Goal: Task Accomplishment & Management: Use online tool/utility

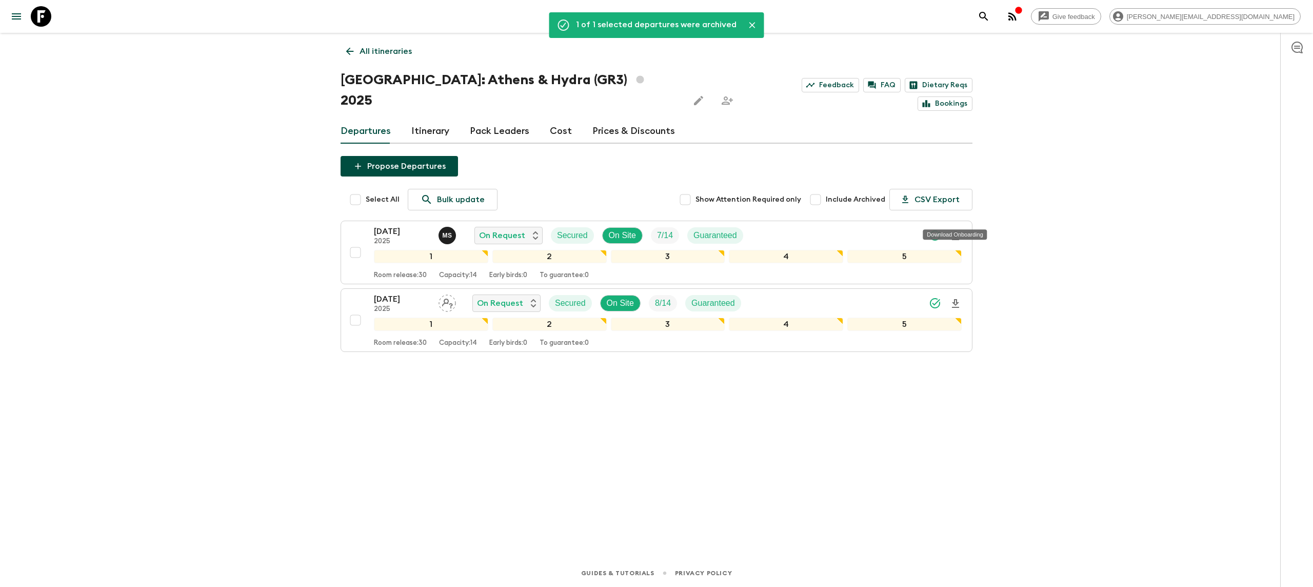
click at [39, 15] on icon at bounding box center [41, 16] width 21 height 21
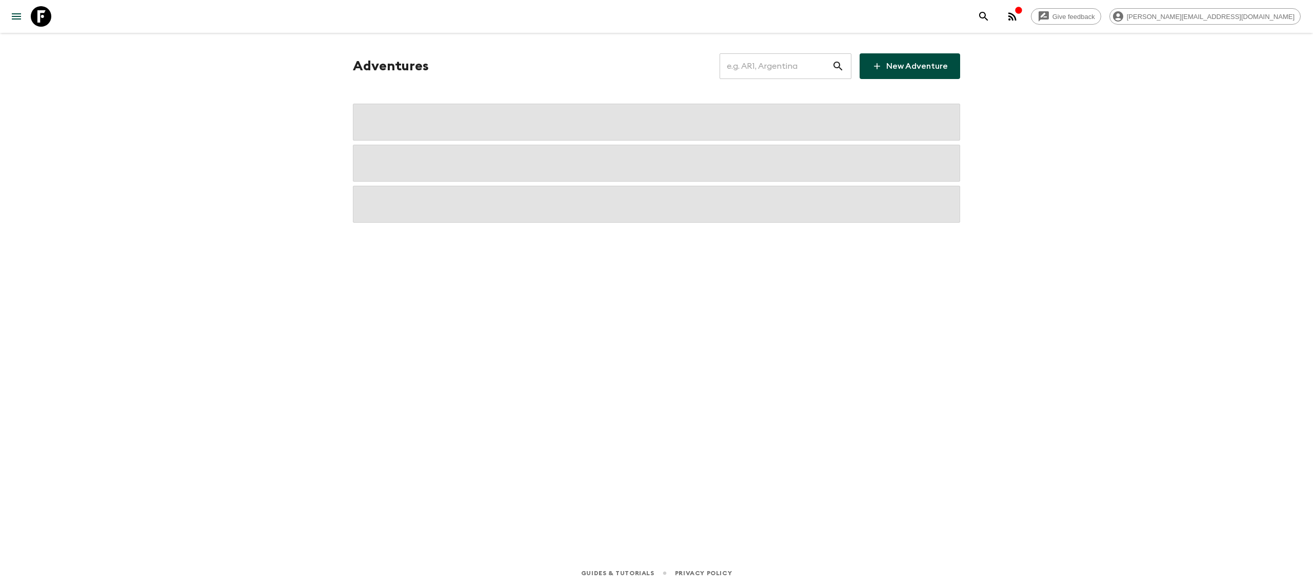
click at [778, 71] on input "text" at bounding box center [775, 66] width 112 height 29
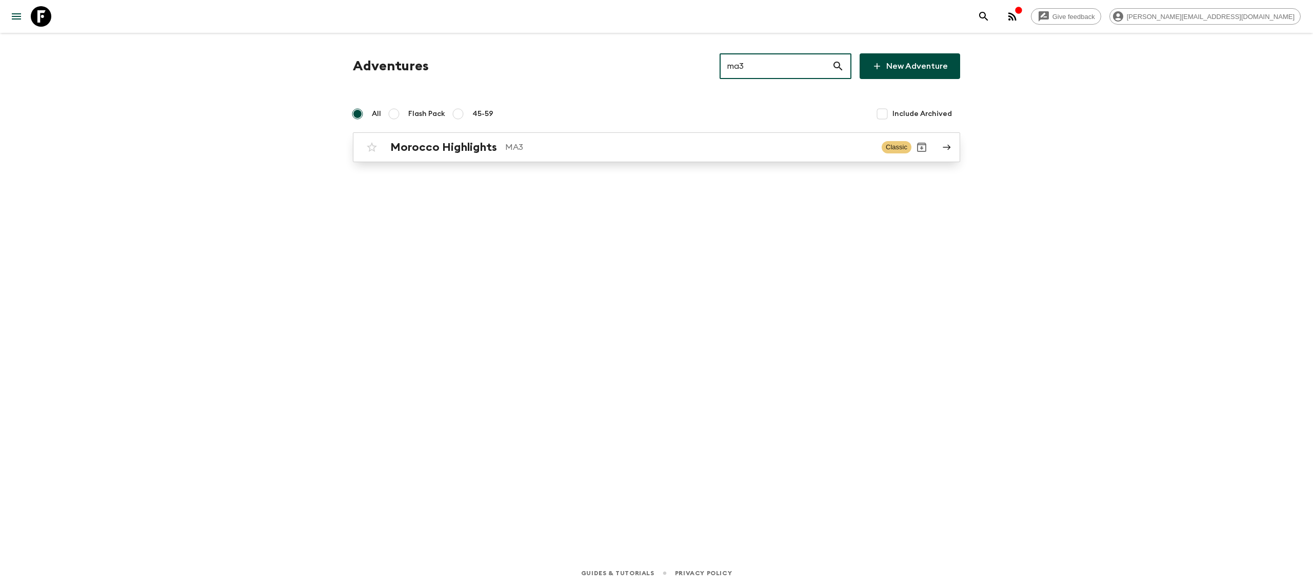
type input "ma3"
click at [521, 150] on p "MA3" at bounding box center [689, 147] width 368 height 12
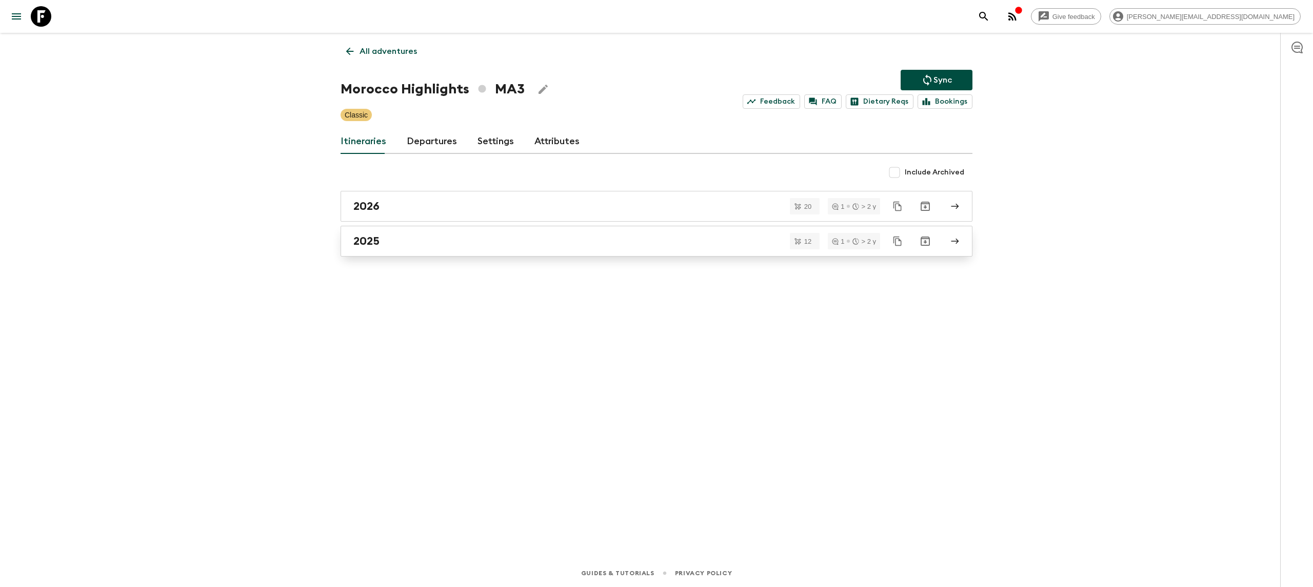
click at [469, 250] on link "2025" at bounding box center [657, 241] width 632 height 31
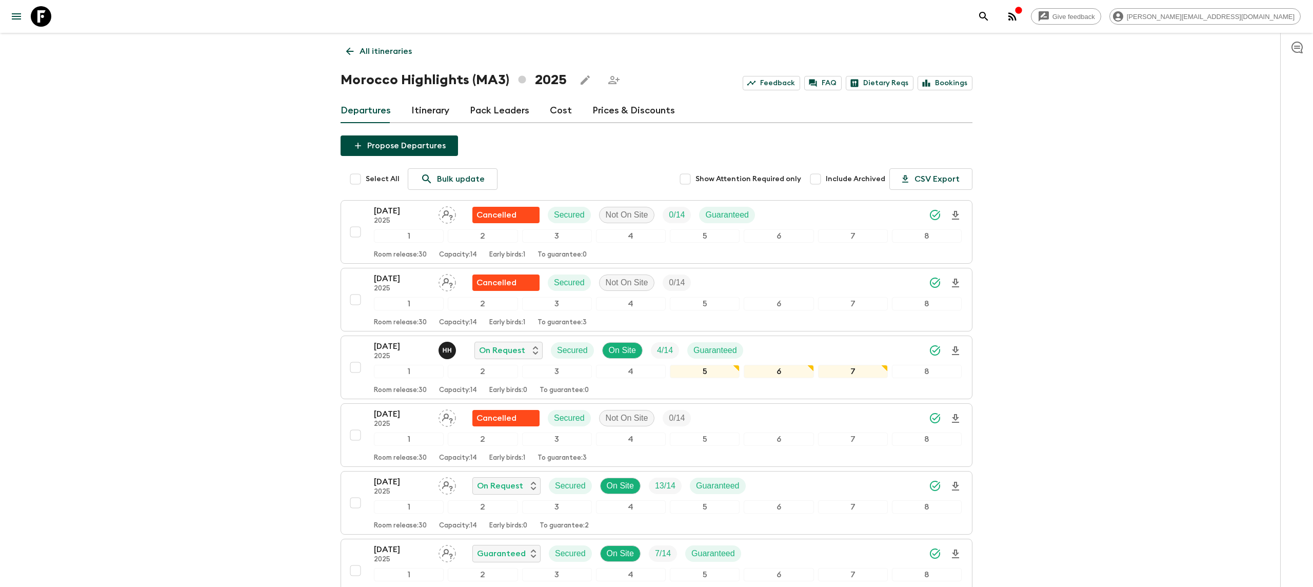
click at [287, 339] on div "Give feedback [PERSON_NAME][EMAIL_ADDRESS][DOMAIN_NAME] All itineraries [GEOGRA…" at bounding box center [656, 551] width 1313 height 1102
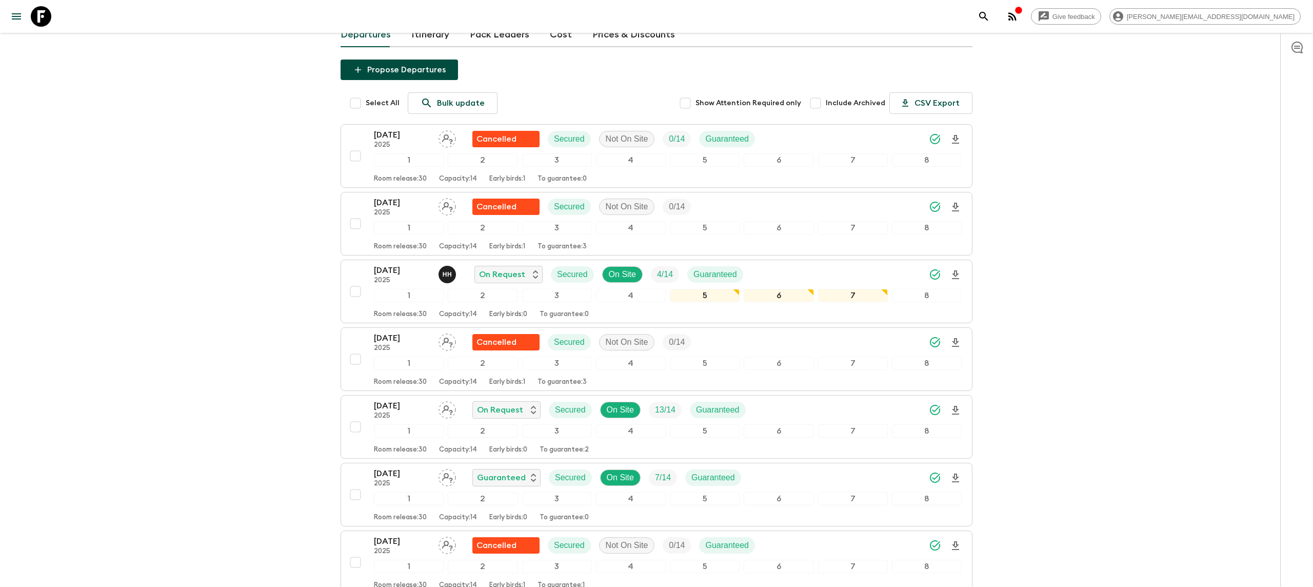
scroll to position [95, 0]
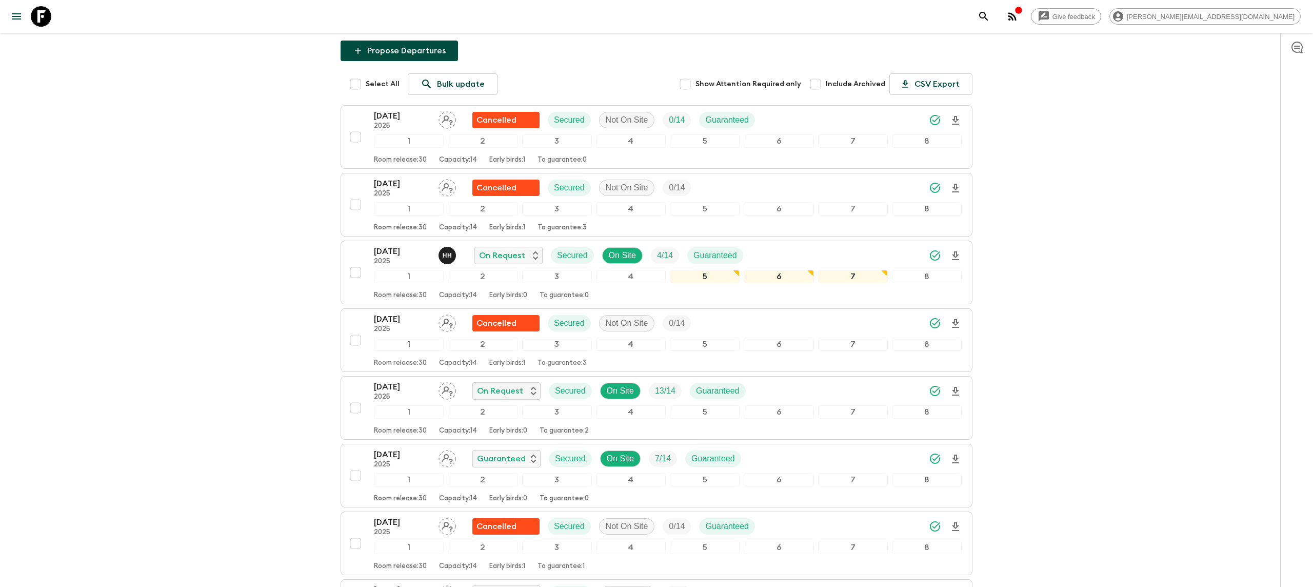
click at [287, 247] on div "Give feedback [PERSON_NAME][EMAIL_ADDRESS][DOMAIN_NAME] All itineraries [GEOGRA…" at bounding box center [656, 456] width 1313 height 1102
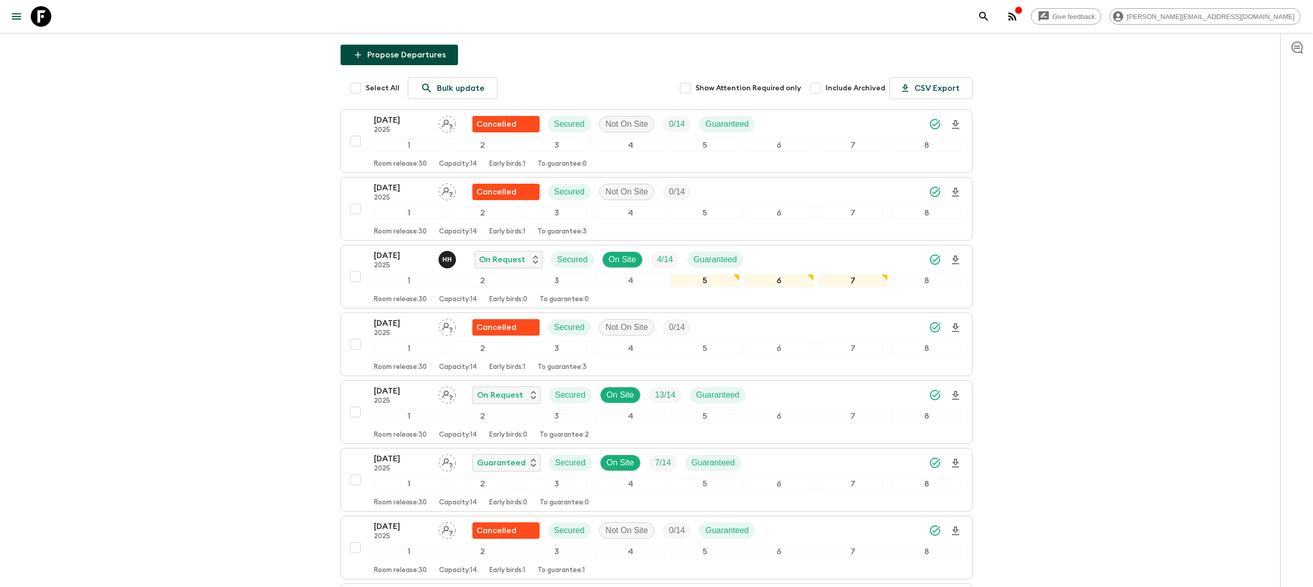
scroll to position [56, 0]
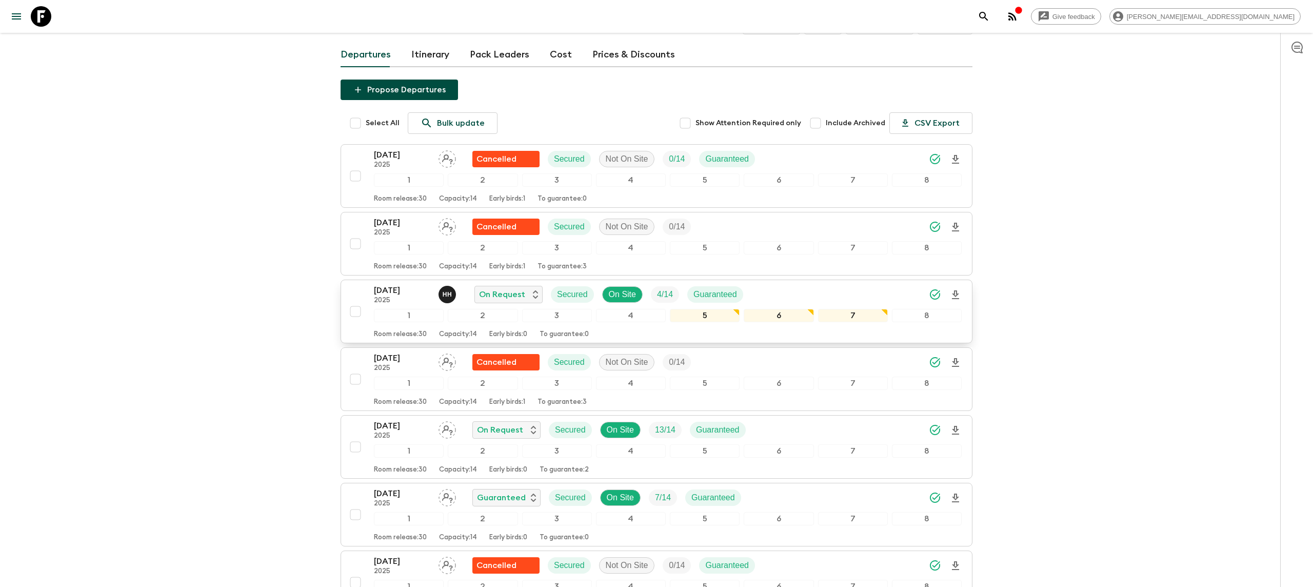
click at [390, 292] on p "[DATE]" at bounding box center [402, 290] width 56 height 12
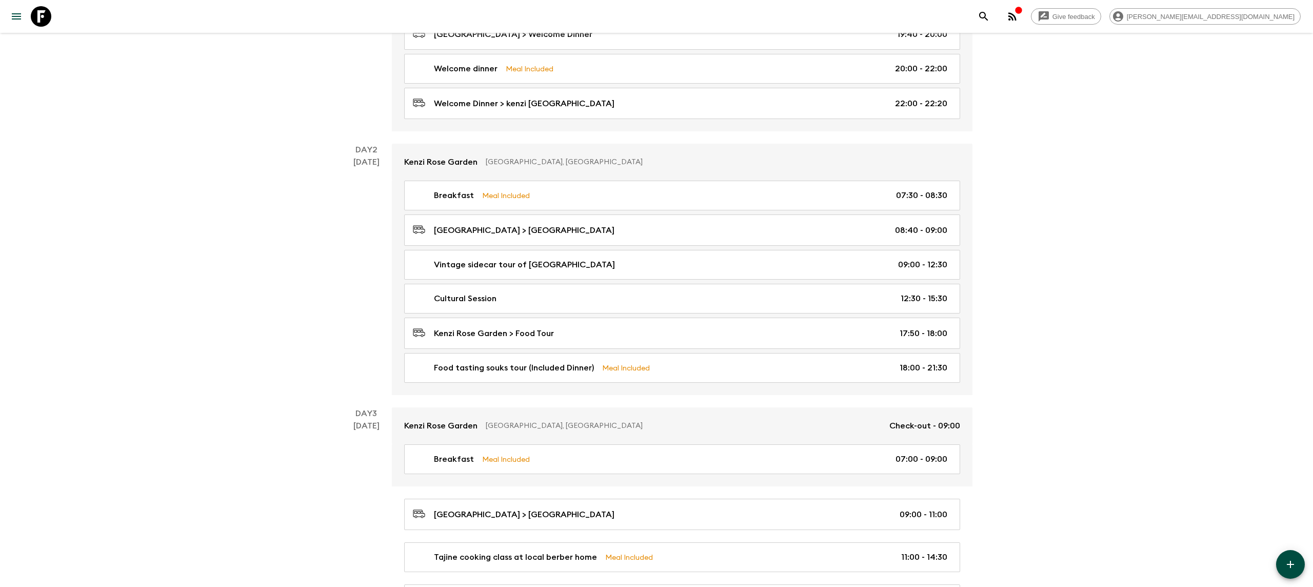
scroll to position [297, 0]
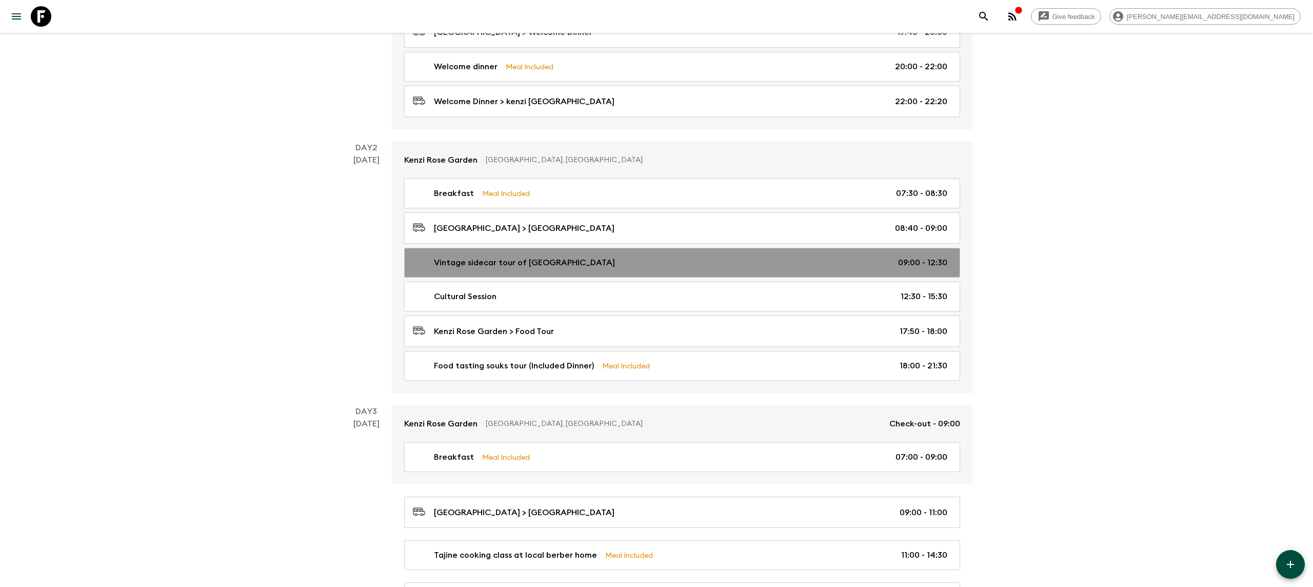
click at [497, 266] on p "Vintage sidecar tour of [GEOGRAPHIC_DATA]" at bounding box center [524, 262] width 181 height 12
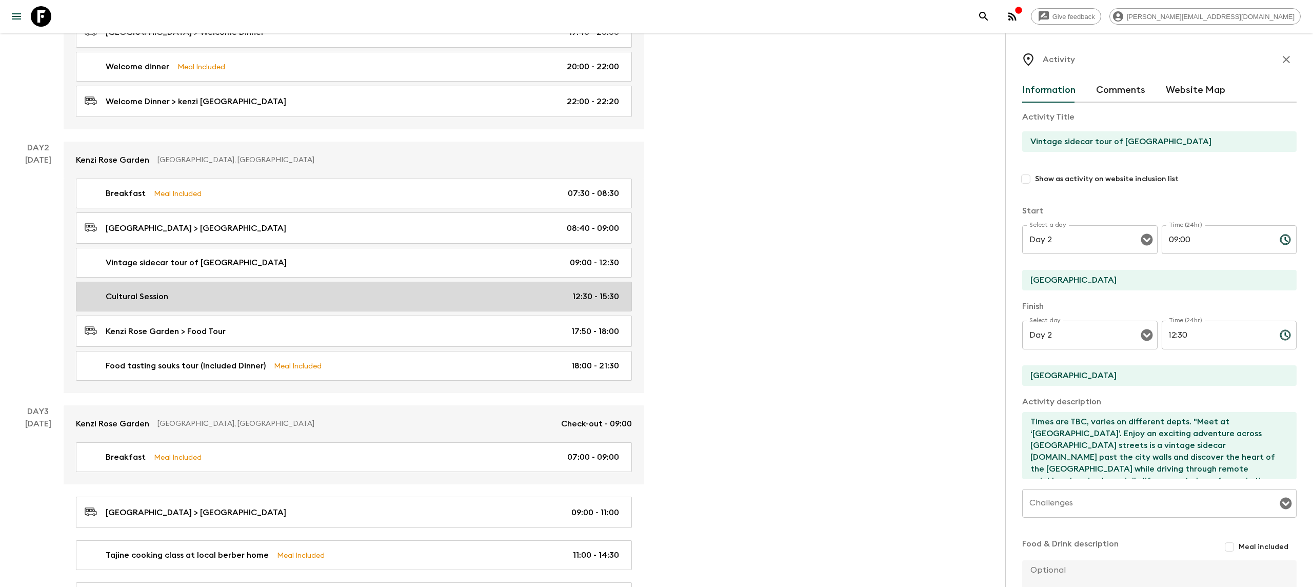
click at [178, 303] on div "Cultural Session 12:30 - 15:30" at bounding box center [352, 296] width 534 height 12
type input "Cultural Session"
type textarea "Majorelle Garden & Madrasa [PERSON_NAME]"
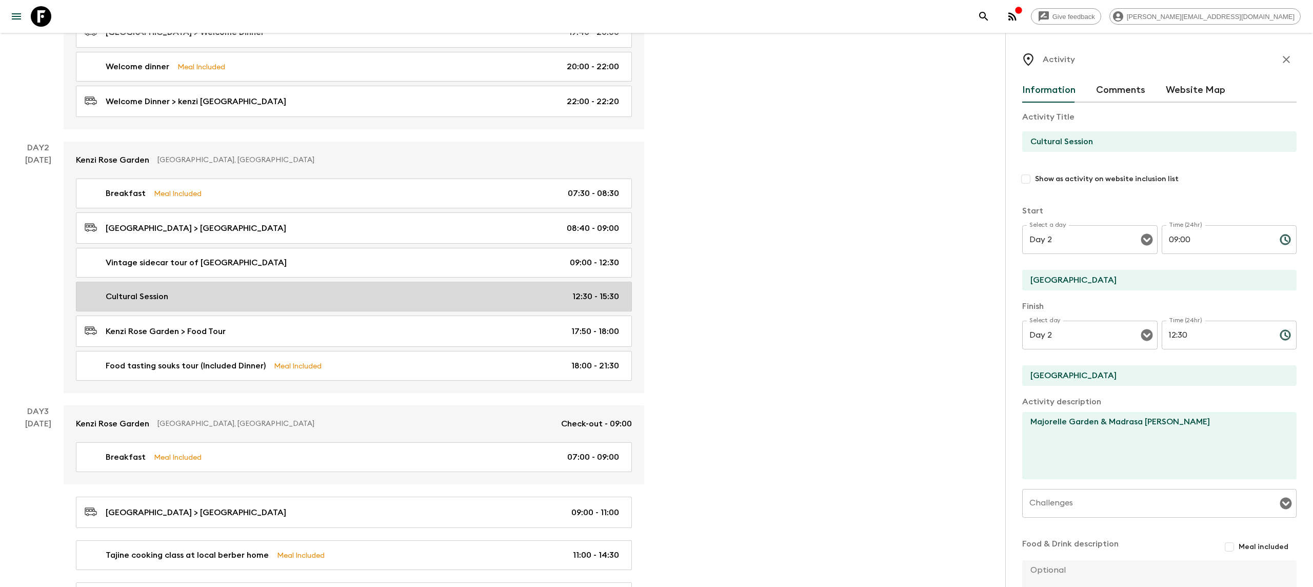
type input "12:30"
type input "15:30"
